Goal: Find specific page/section: Find specific page/section

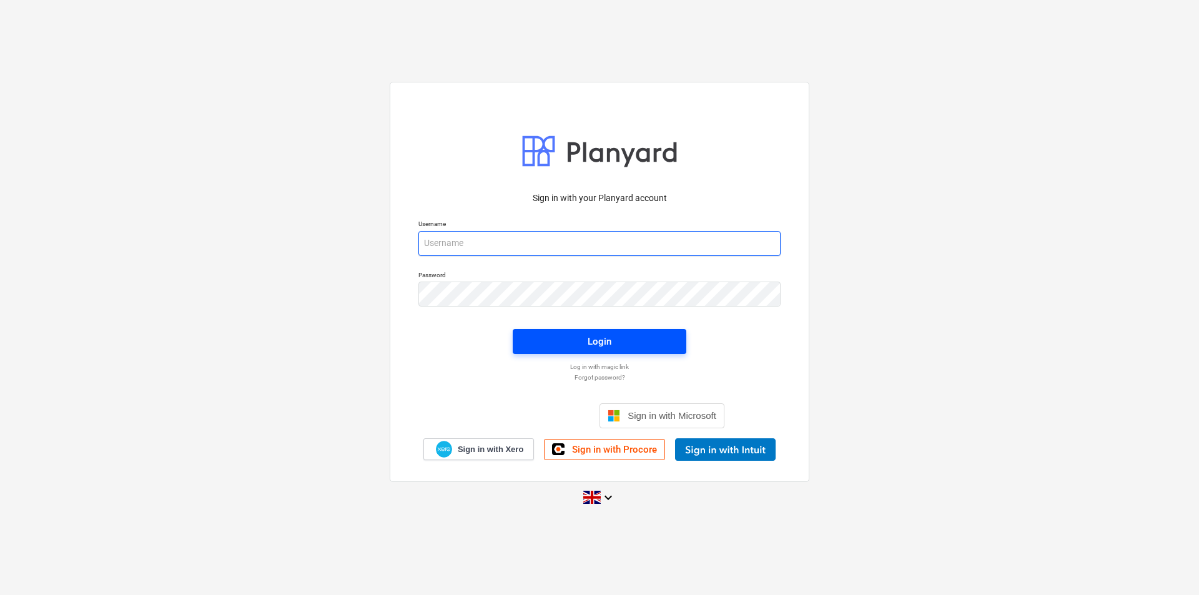
type input "[EMAIL_ADDRESS][DOMAIN_NAME]"
click at [580, 343] on span "Login" at bounding box center [600, 341] width 144 height 16
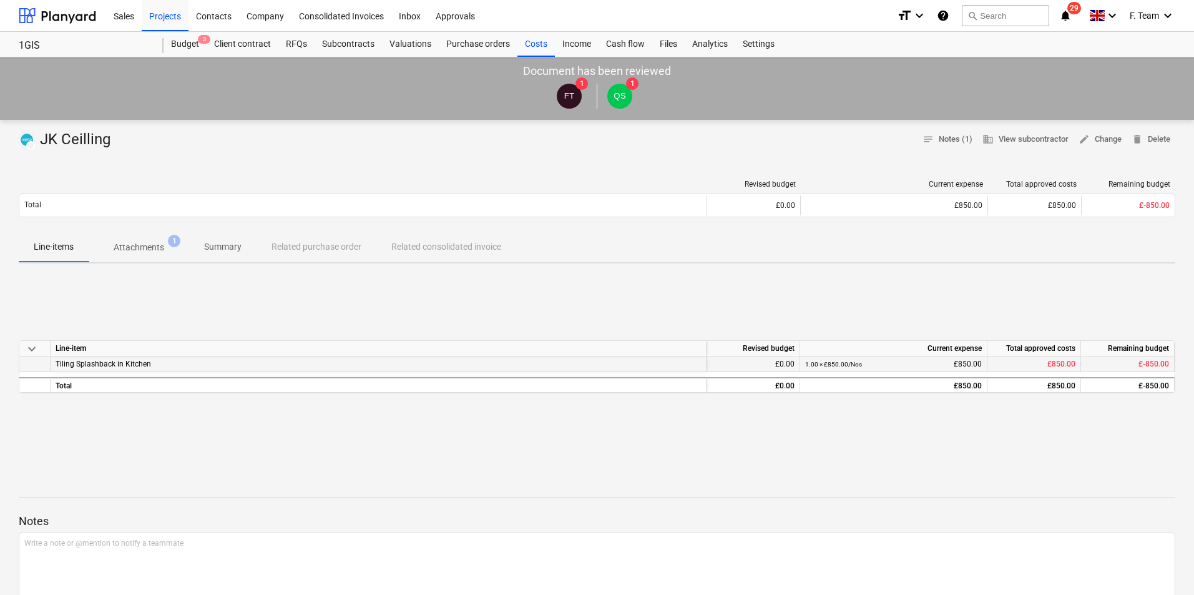
click at [293, 366] on div "Tiling Splashback in Kitchen" at bounding box center [379, 364] width 656 height 16
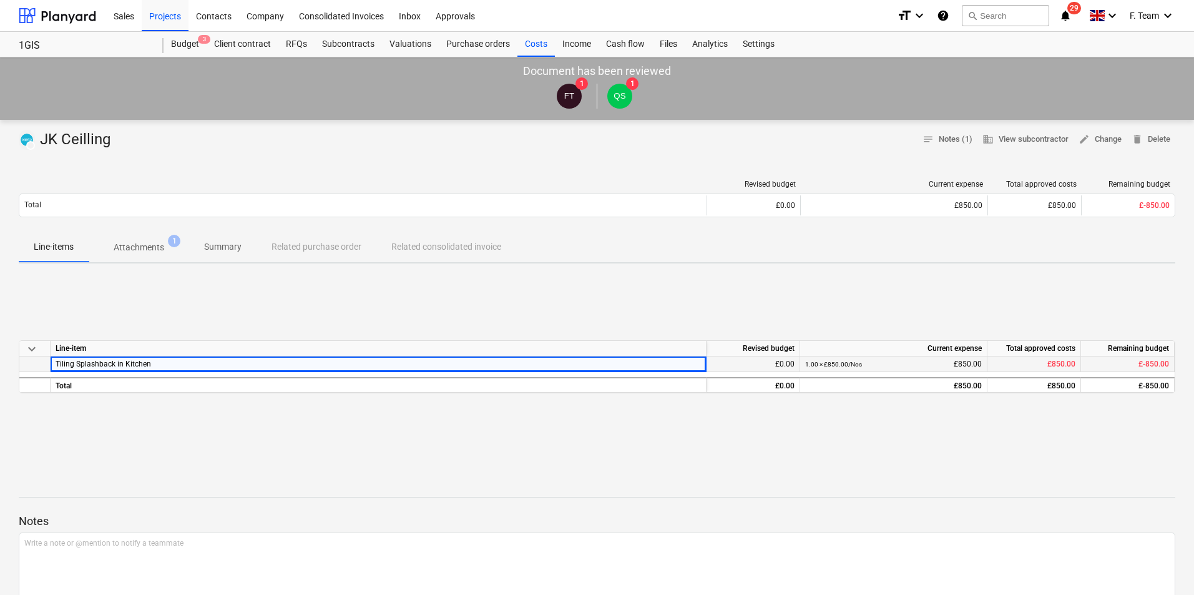
click at [293, 366] on div "Tiling Splashback in Kitchen" at bounding box center [379, 364] width 656 height 16
click at [1129, 365] on div "£-850.00" at bounding box center [1128, 364] width 94 height 16
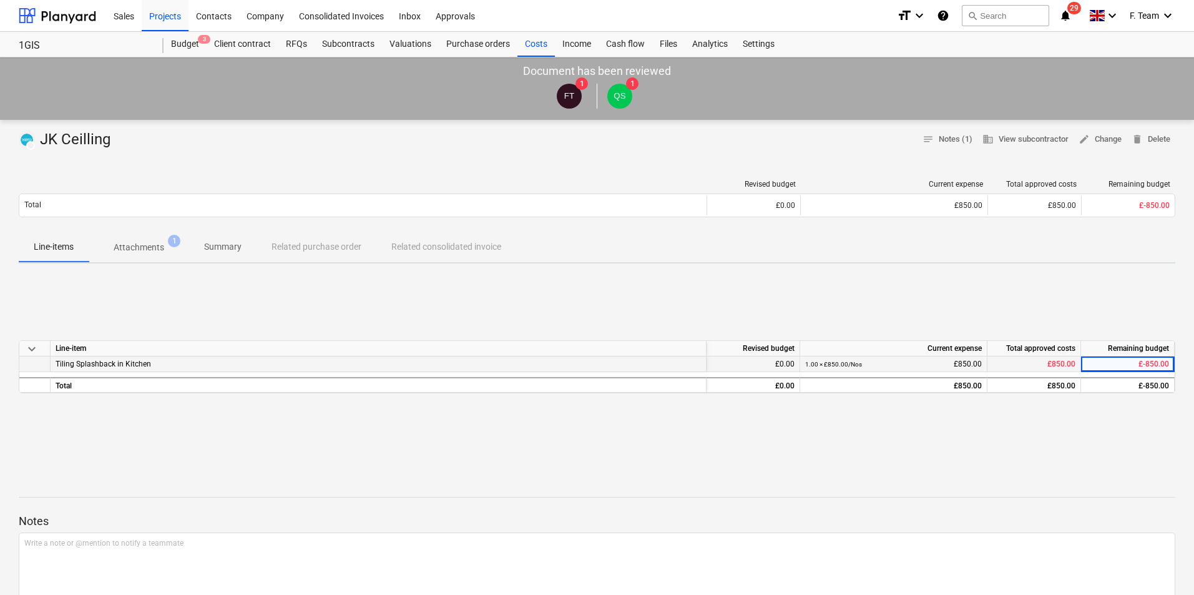
click at [941, 365] on div "1.00 × £850.00 / Nos £850.00" at bounding box center [893, 364] width 177 height 16
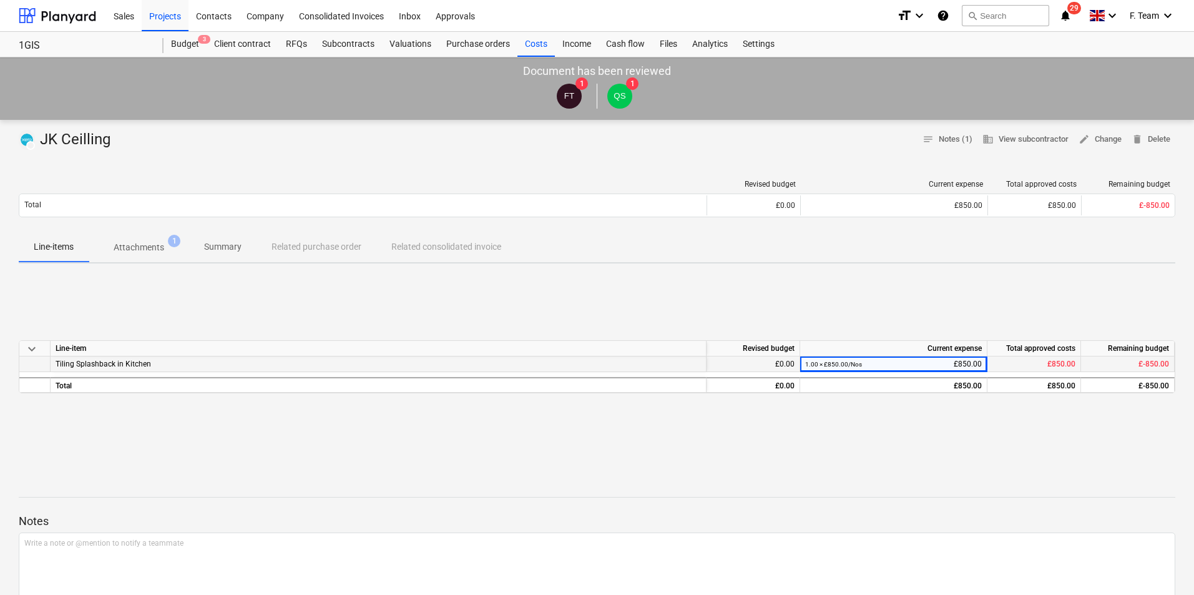
click at [843, 363] on small "1.00 × £850.00 / Nos" at bounding box center [833, 364] width 57 height 7
click at [96, 364] on span "Tiling Splashback in Kitchen" at bounding box center [104, 364] width 96 height 9
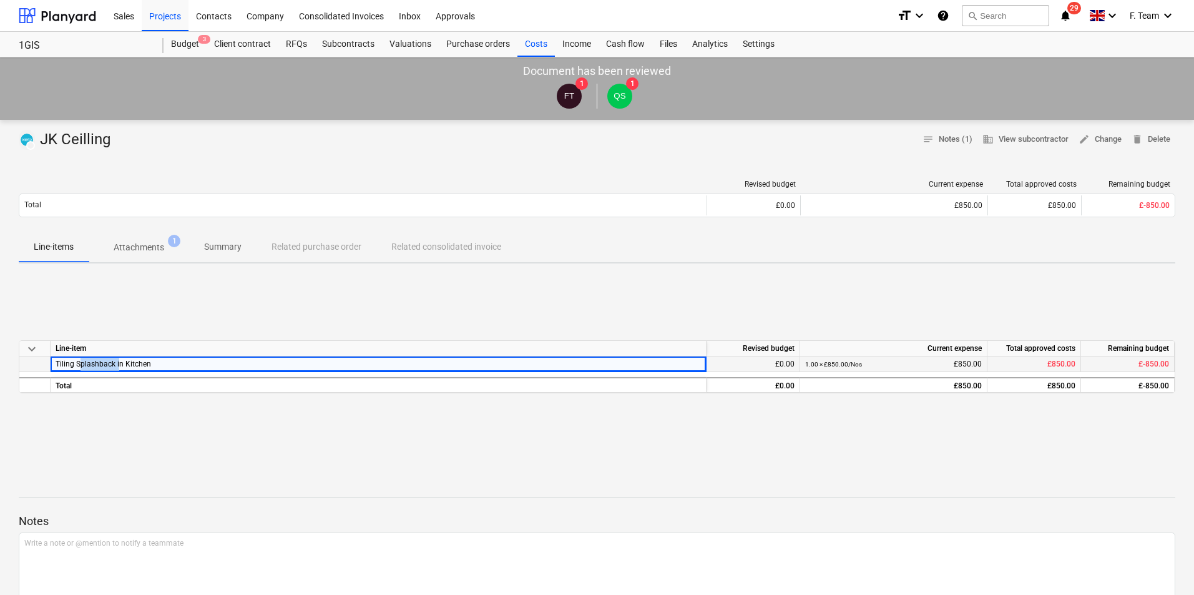
click at [96, 364] on span "Tiling Splashback in Kitchen" at bounding box center [104, 364] width 96 height 9
click at [32, 348] on span "keyboard_arrow_down" at bounding box center [31, 349] width 15 height 15
click at [32, 346] on span "keyboard_arrow_right" at bounding box center [31, 349] width 15 height 15
click at [716, 442] on div "keyboard_arrow_down Line-item Revised budget Current expense Total approved cos…" at bounding box center [597, 366] width 1157 height 187
click at [207, 243] on p "Summary" at bounding box center [222, 246] width 37 height 13
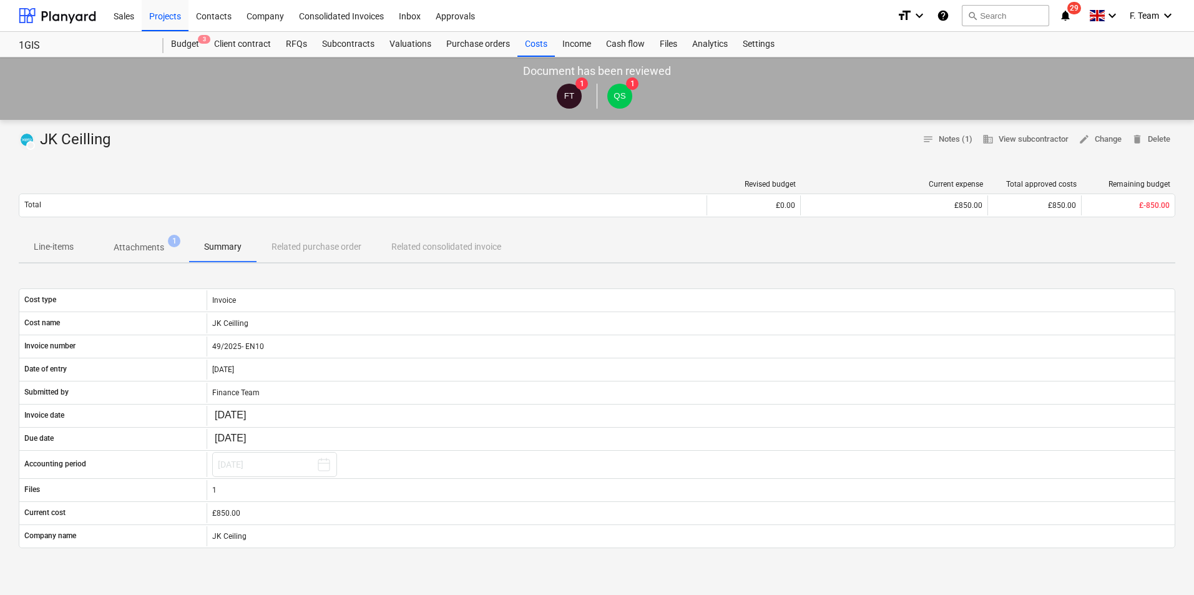
click at [121, 240] on span "Attachments 1" at bounding box center [139, 247] width 101 height 22
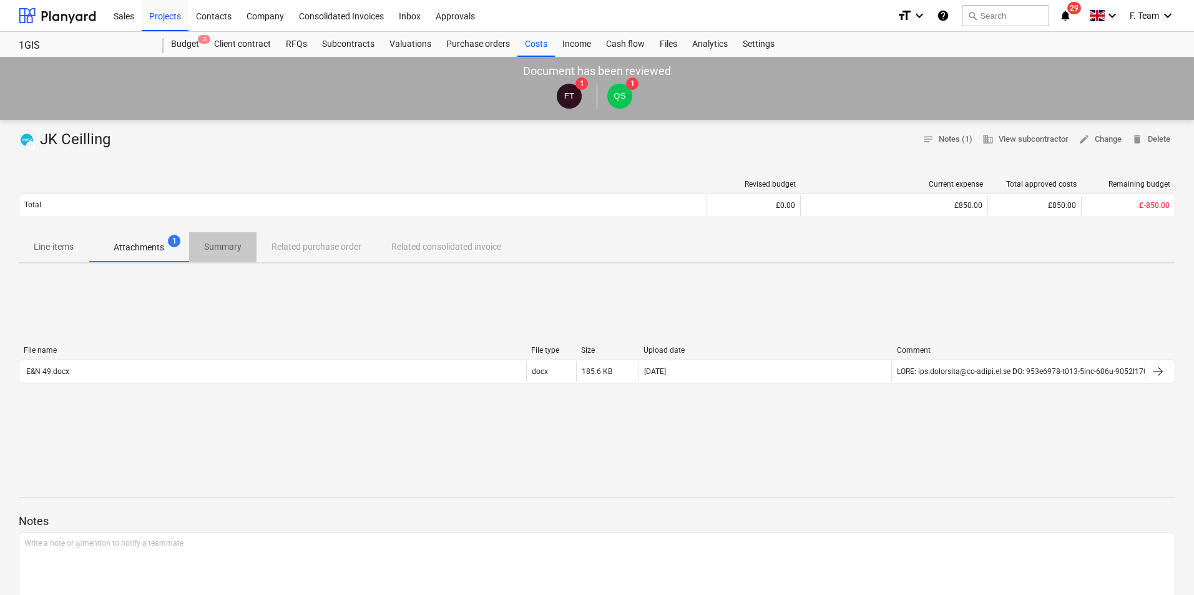
click at [214, 248] on p "Summary" at bounding box center [222, 246] width 37 height 13
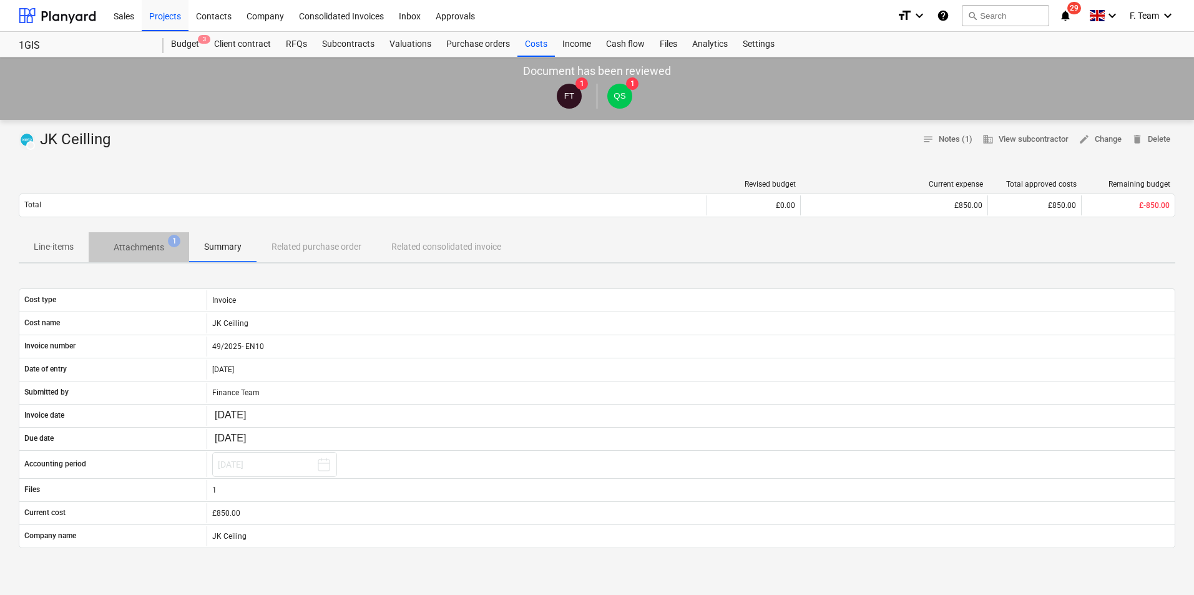
click at [143, 248] on p "Attachments" at bounding box center [139, 247] width 51 height 13
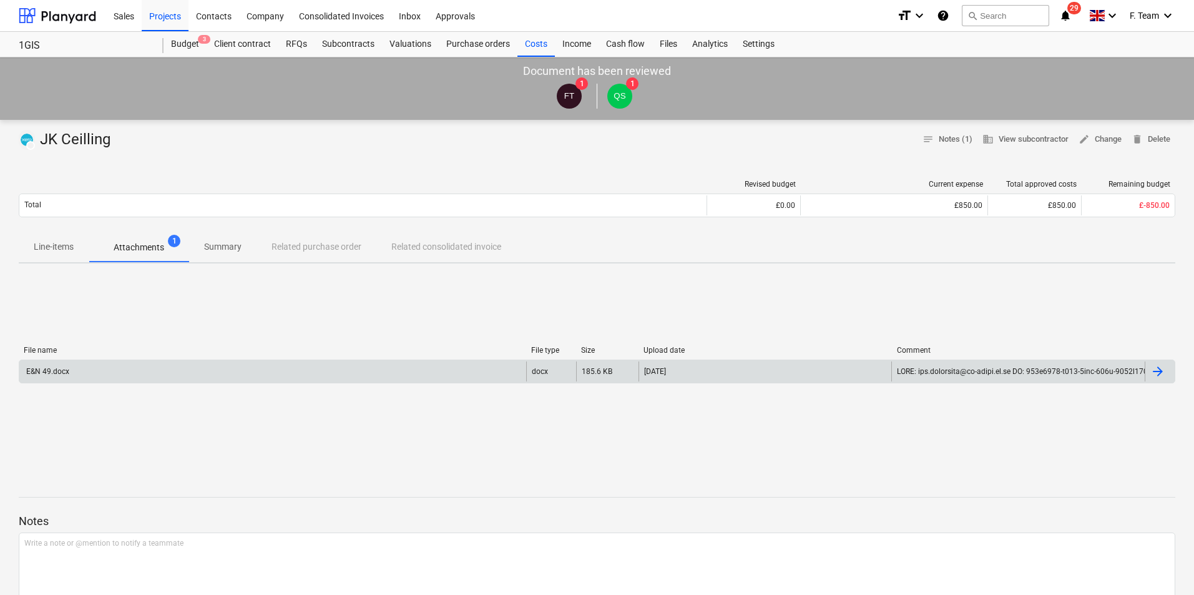
click at [1167, 373] on div at bounding box center [1160, 371] width 30 height 20
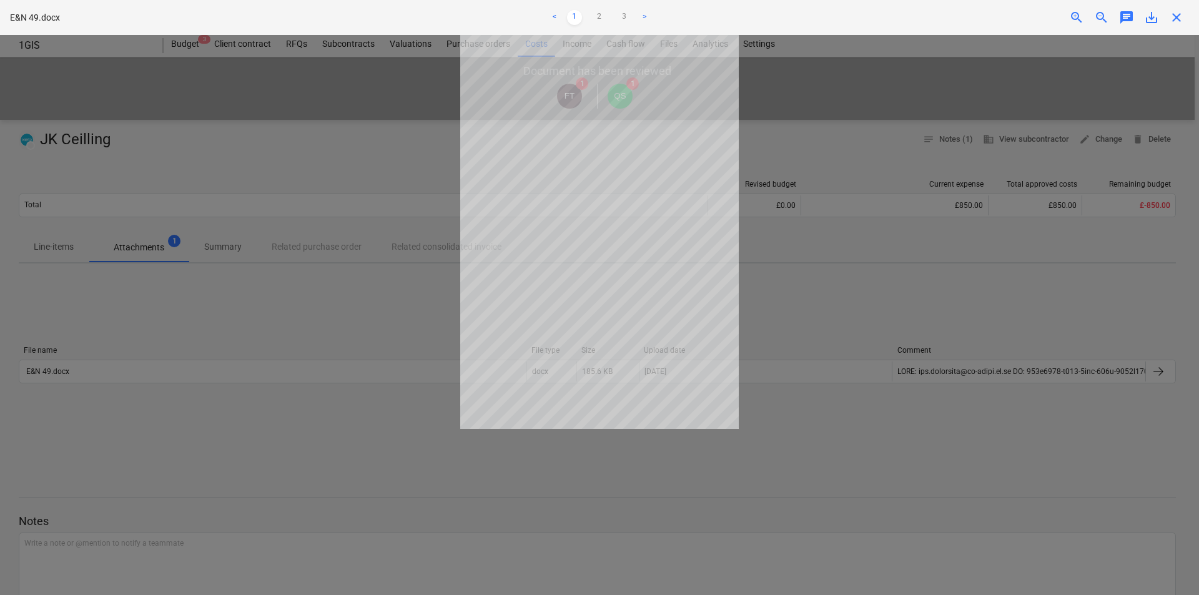
click at [780, 129] on div at bounding box center [599, 315] width 1199 height 560
click at [318, 133] on div at bounding box center [599, 315] width 1199 height 560
